Goal: Information Seeking & Learning: Check status

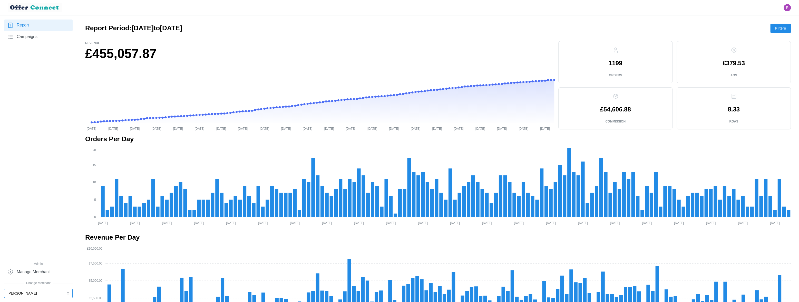
click at [41, 265] on button "[PERSON_NAME]" at bounding box center [38, 293] width 69 height 9
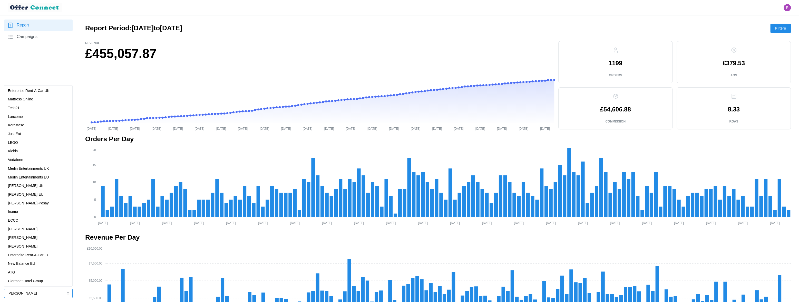
click at [37, 118] on div "Lancome" at bounding box center [38, 117] width 61 height 6
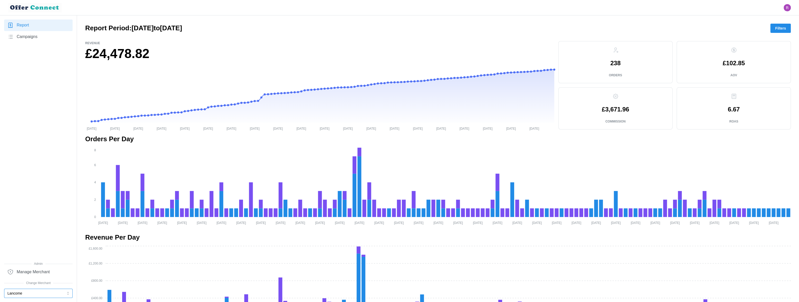
click at [63, 265] on button "Lancome" at bounding box center [38, 293] width 69 height 9
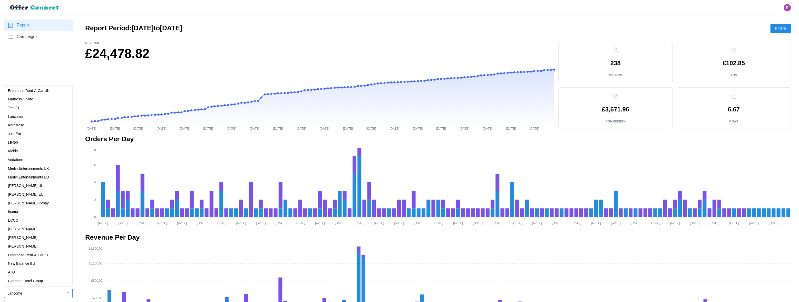
click at [24, 127] on p "Kerastase" at bounding box center [16, 125] width 16 height 6
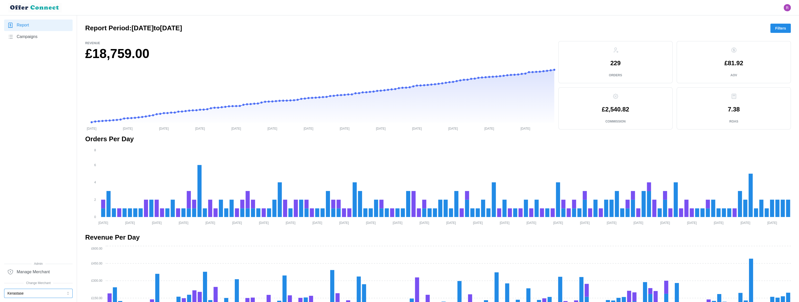
click at [39, 265] on button "Kerastase" at bounding box center [38, 293] width 69 height 9
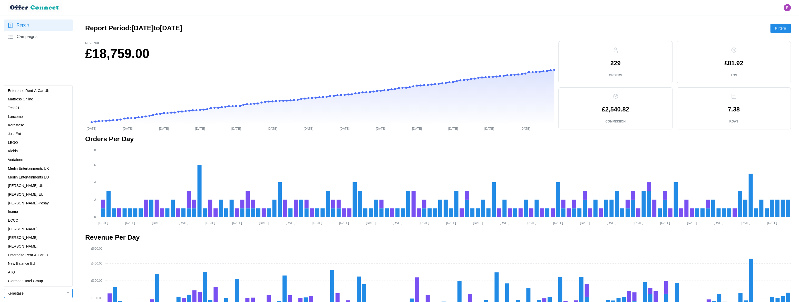
click at [25, 154] on div "Kiehls" at bounding box center [38, 151] width 66 height 9
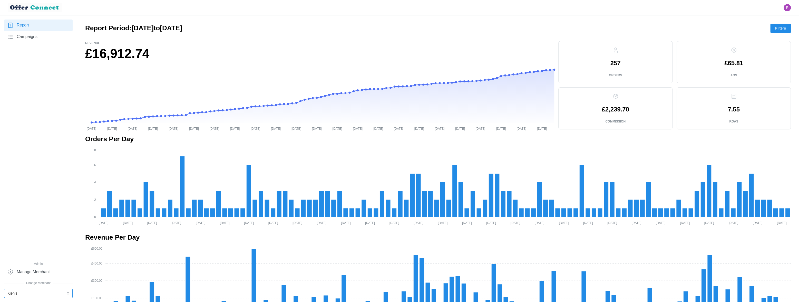
click at [29, 265] on button "Kiehls" at bounding box center [38, 293] width 69 height 9
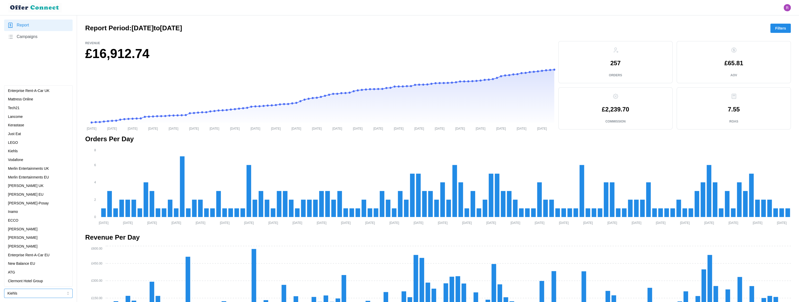
click at [22, 204] on p "[PERSON_NAME]-Posay" at bounding box center [28, 203] width 41 height 6
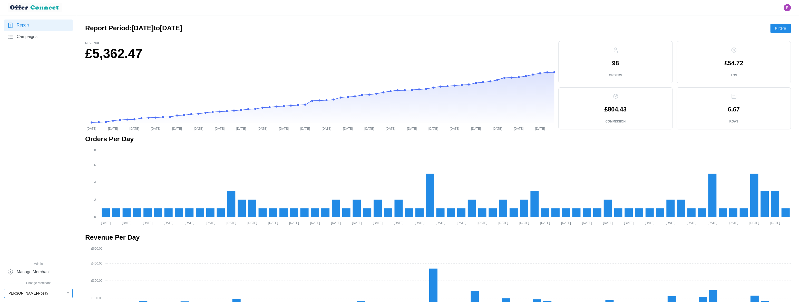
click at [31, 265] on button "[PERSON_NAME]-Posay" at bounding box center [38, 293] width 69 height 9
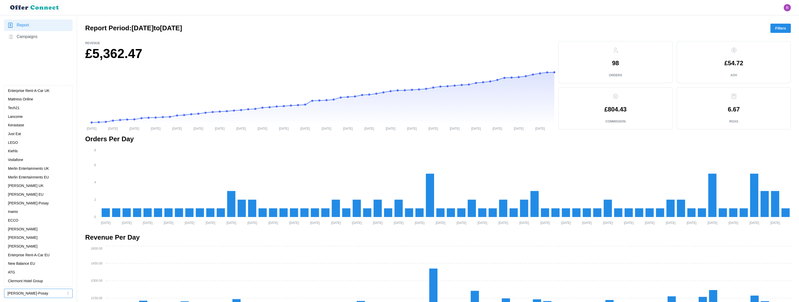
click at [24, 238] on div "[PERSON_NAME]" at bounding box center [38, 238] width 61 height 6
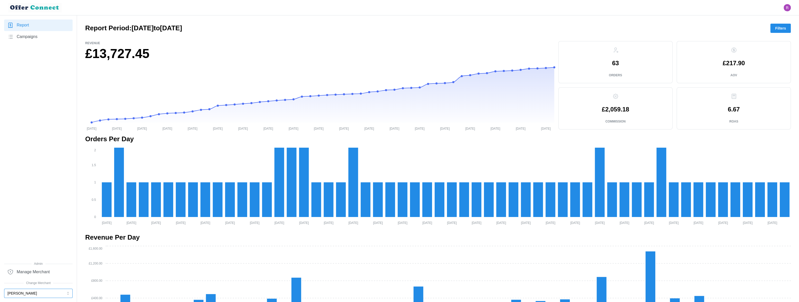
click at [41, 265] on button "[PERSON_NAME]" at bounding box center [38, 293] width 69 height 9
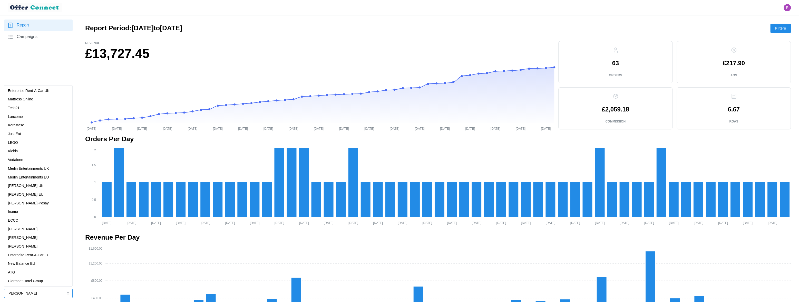
click at [23, 160] on p "Vodafone" at bounding box center [15, 160] width 15 height 6
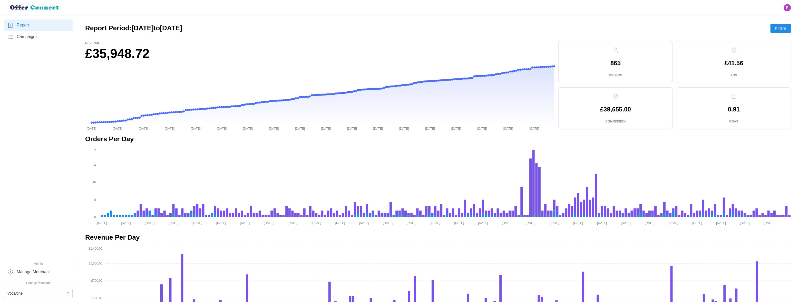
click at [703, 27] on span "Filters" at bounding box center [781, 28] width 11 height 9
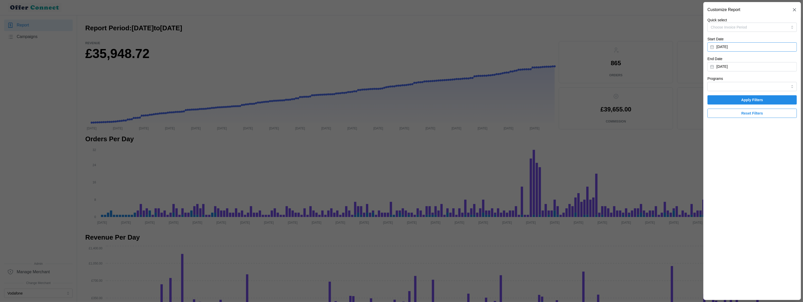
click at [703, 46] on button "[DATE]" at bounding box center [751, 46] width 89 height 9
click at [703, 61] on icon "button" at bounding box center [773, 62] width 4 height 4
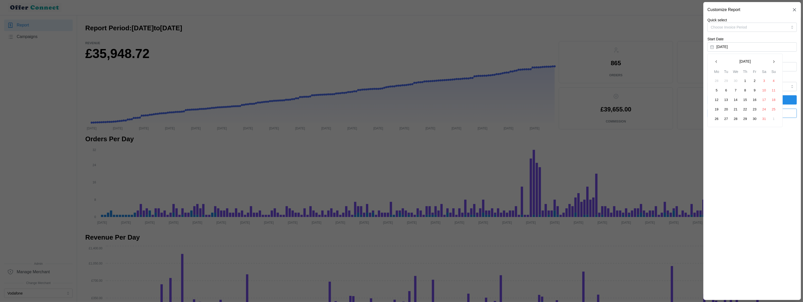
click at [703, 61] on icon "button" at bounding box center [773, 62] width 4 height 4
click at [703, 80] on button "1" at bounding box center [754, 80] width 9 height 9
click at [703, 99] on span "Apply Filters" at bounding box center [752, 99] width 22 height 9
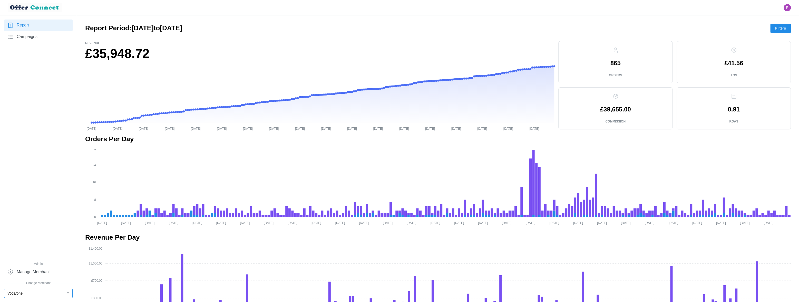
click at [59, 294] on button "Vodafone" at bounding box center [38, 293] width 69 height 9
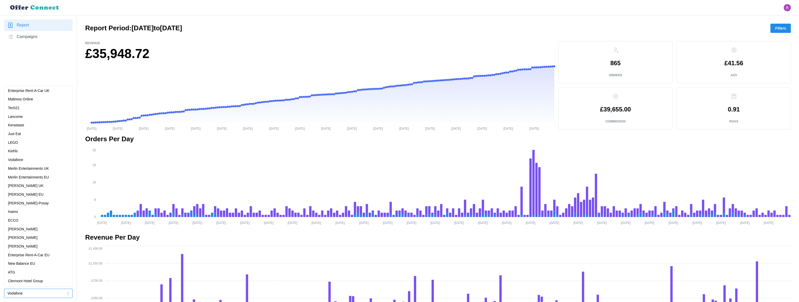
click at [49, 168] on p "Merlin Entertainments UK" at bounding box center [28, 169] width 41 height 6
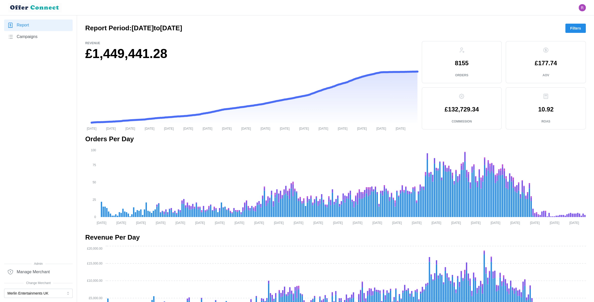
click at [577, 29] on span "Filters" at bounding box center [575, 28] width 11 height 9
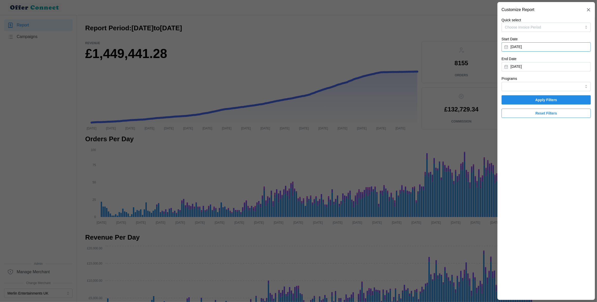
click at [555, 49] on button "[DATE]" at bounding box center [546, 46] width 89 height 9
click at [567, 61] on icon "button" at bounding box center [568, 62] width 4 height 4
click at [568, 61] on icon "button" at bounding box center [568, 62] width 4 height 4
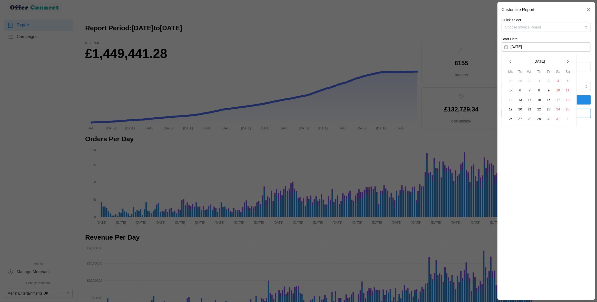
click at [568, 61] on icon "button" at bounding box center [568, 62] width 4 height 4
click at [551, 80] on button "1" at bounding box center [548, 80] width 9 height 9
click at [544, 100] on span "Apply Filters" at bounding box center [547, 99] width 22 height 9
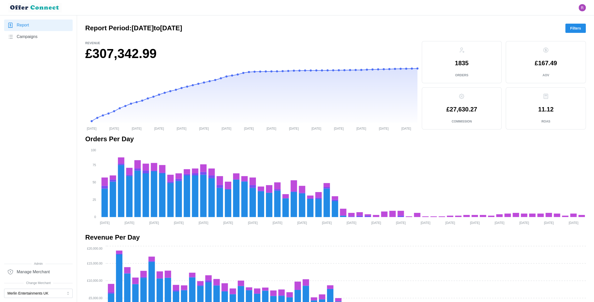
click at [578, 29] on span "Filters" at bounding box center [575, 28] width 11 height 9
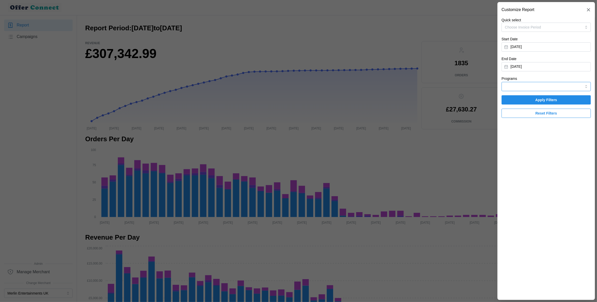
click at [528, 89] on input "Programs" at bounding box center [546, 86] width 89 height 9
click at [262, 38] on div at bounding box center [298, 151] width 597 height 302
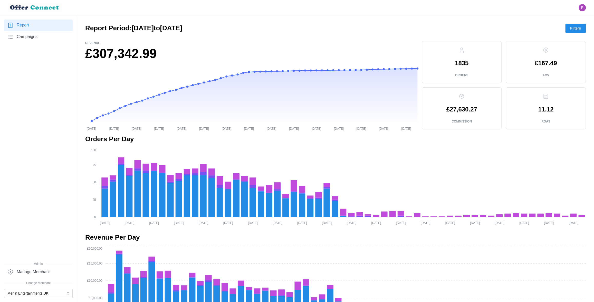
click at [576, 31] on span "Filters" at bounding box center [575, 28] width 11 height 9
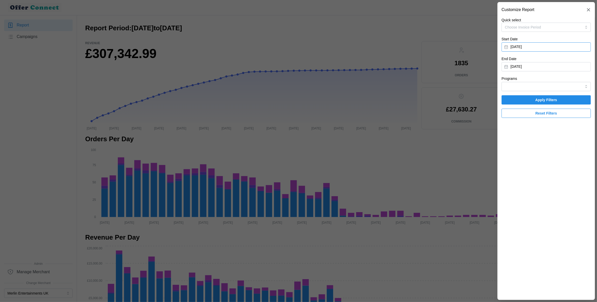
click at [545, 50] on button "[DATE]" at bounding box center [546, 46] width 89 height 9
click at [569, 120] on button "31" at bounding box center [567, 118] width 9 height 9
click at [553, 98] on span "Apply Filters" at bounding box center [547, 99] width 22 height 9
